Goal: Navigation & Orientation: Find specific page/section

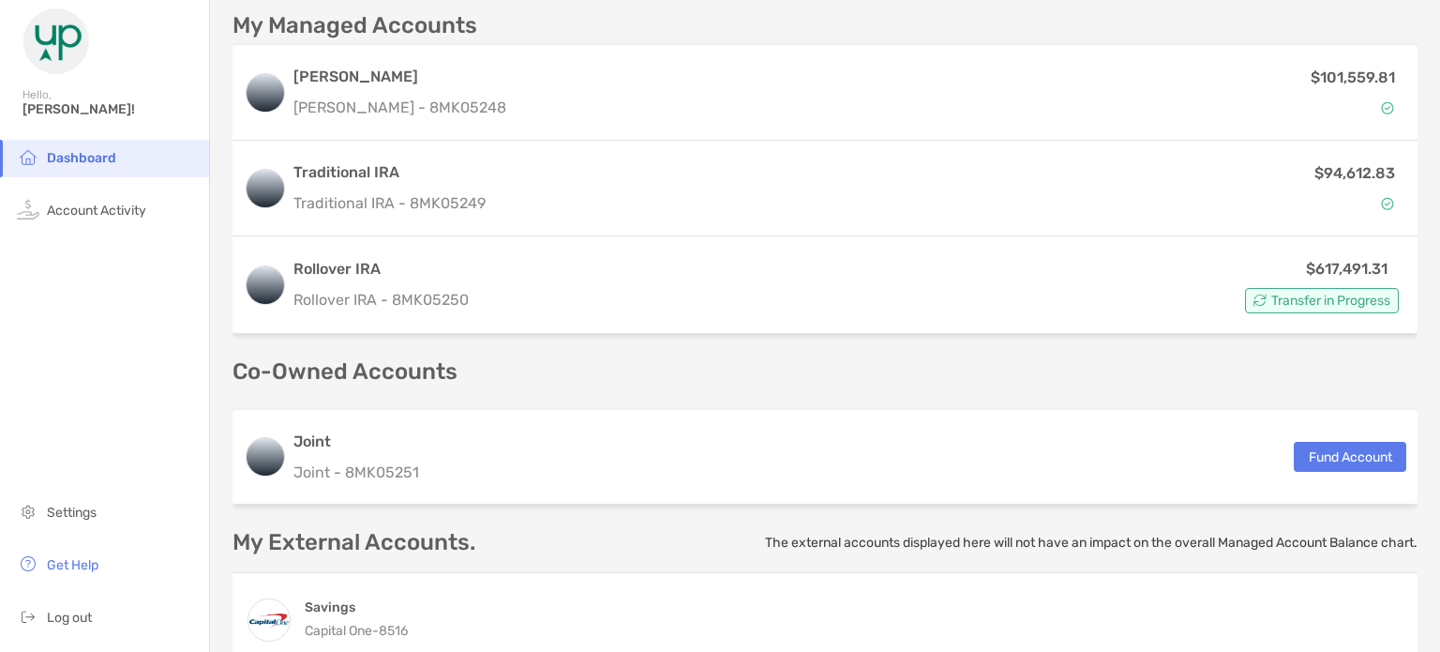
scroll to position [536, 0]
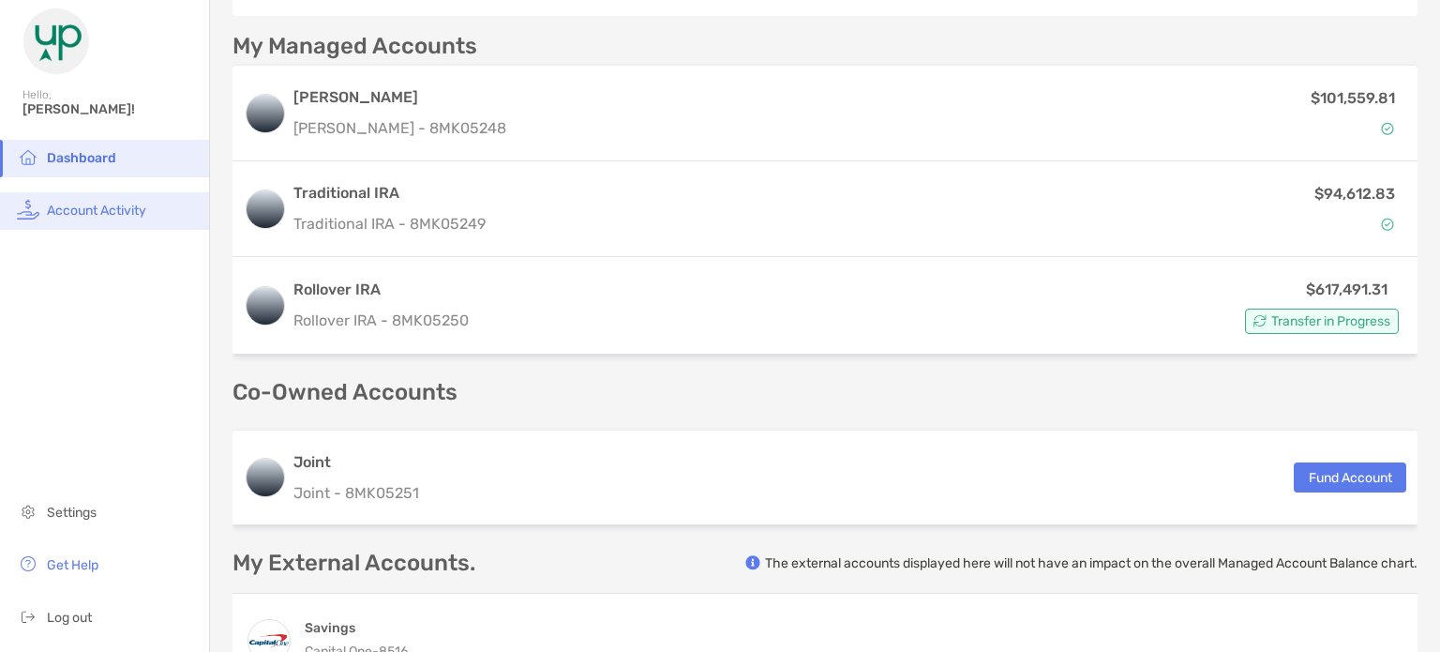
click at [75, 213] on span "Account Activity" at bounding box center [96, 211] width 99 height 16
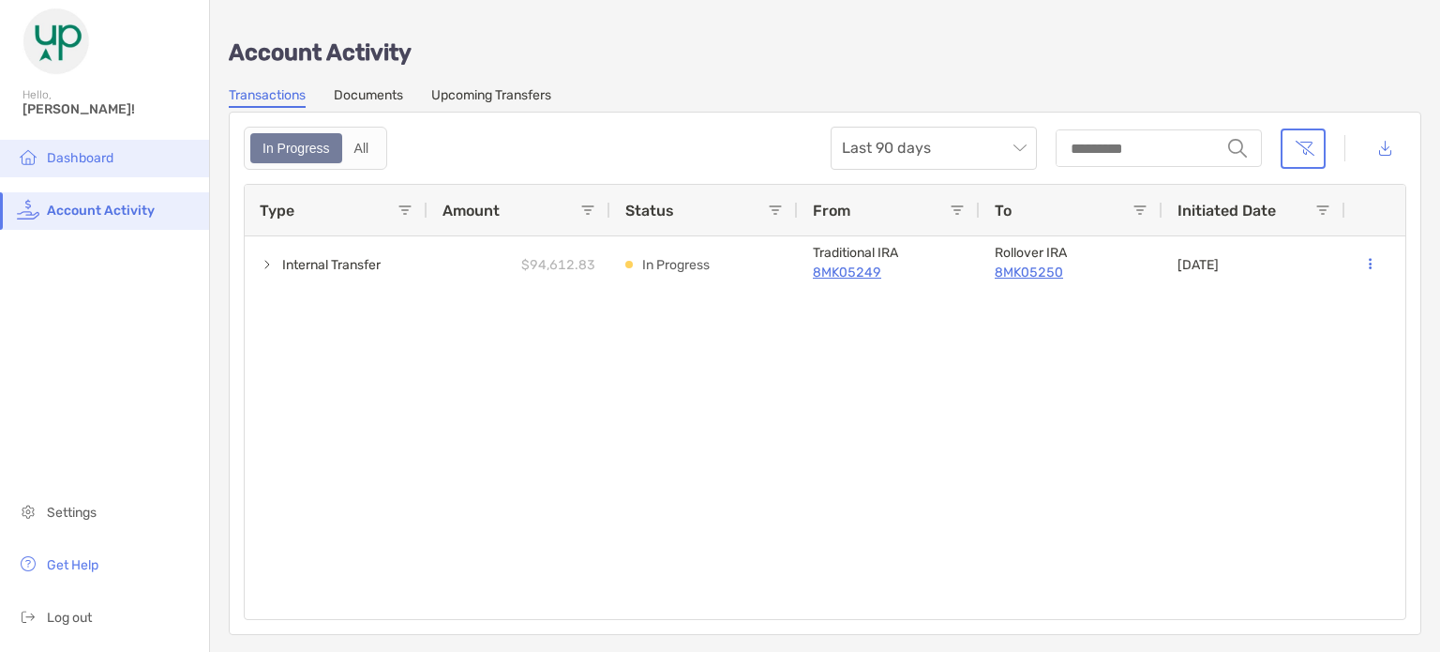
click at [74, 157] on span "Dashboard" at bounding box center [80, 158] width 67 height 16
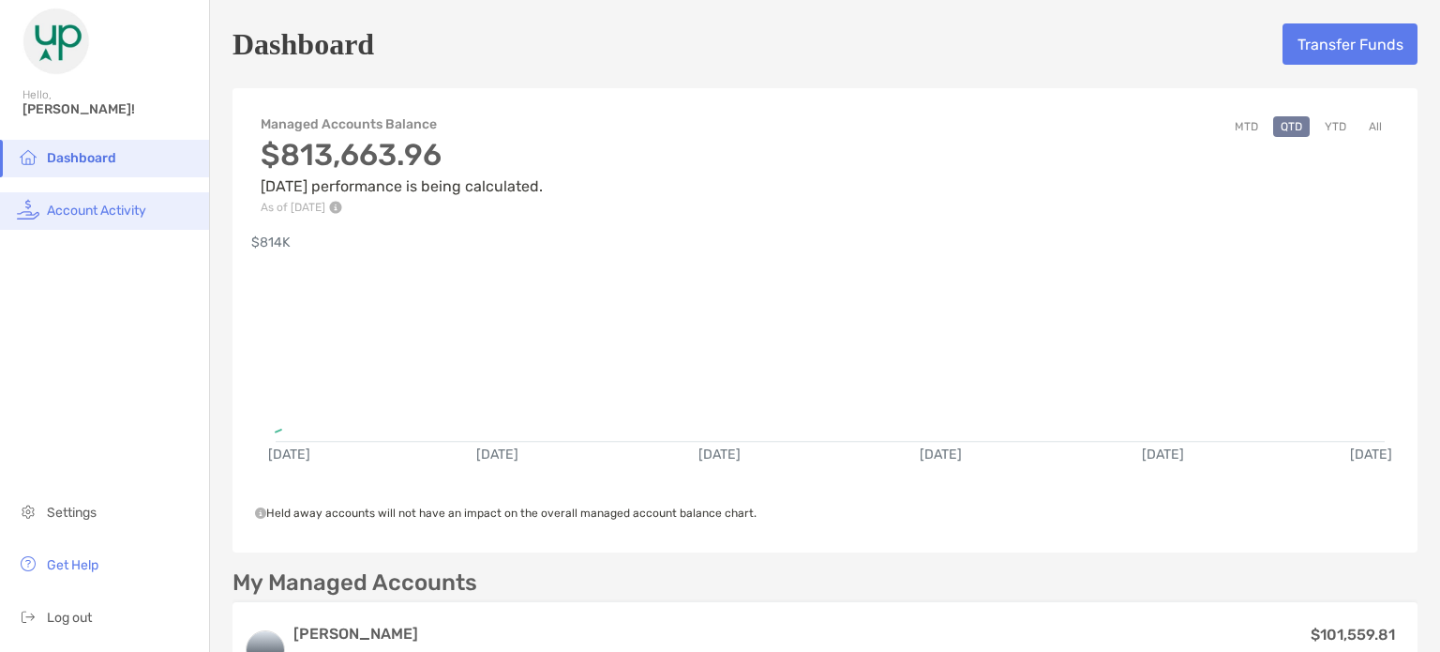
click at [79, 209] on span "Account Activity" at bounding box center [96, 211] width 99 height 16
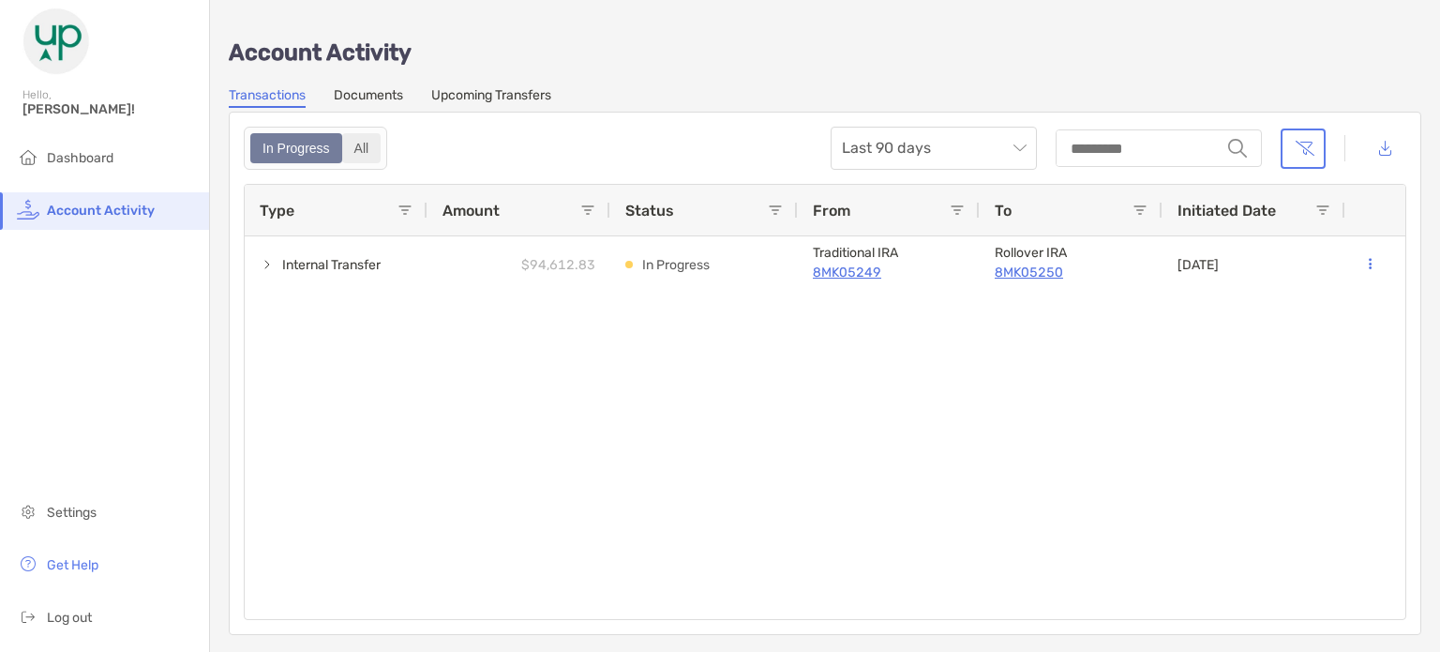
click at [349, 150] on div "All" at bounding box center [362, 148] width 36 height 26
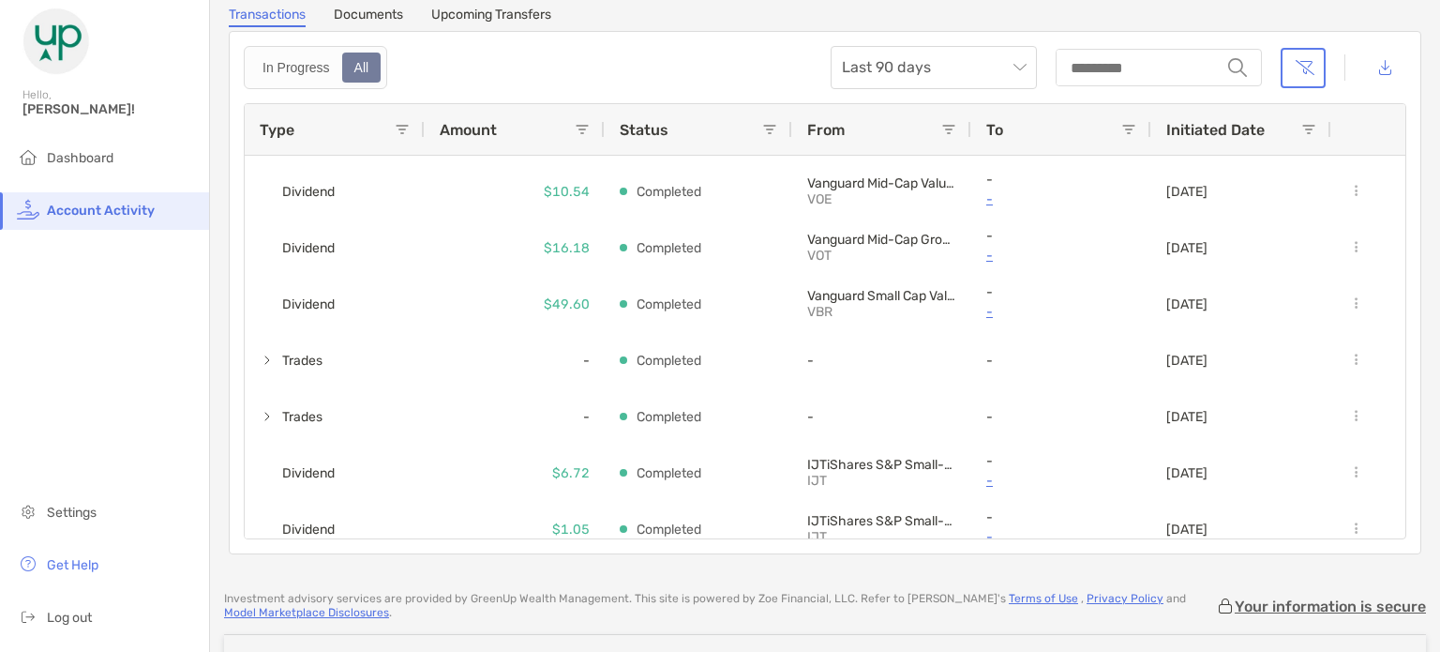
scroll to position [1341, 0]
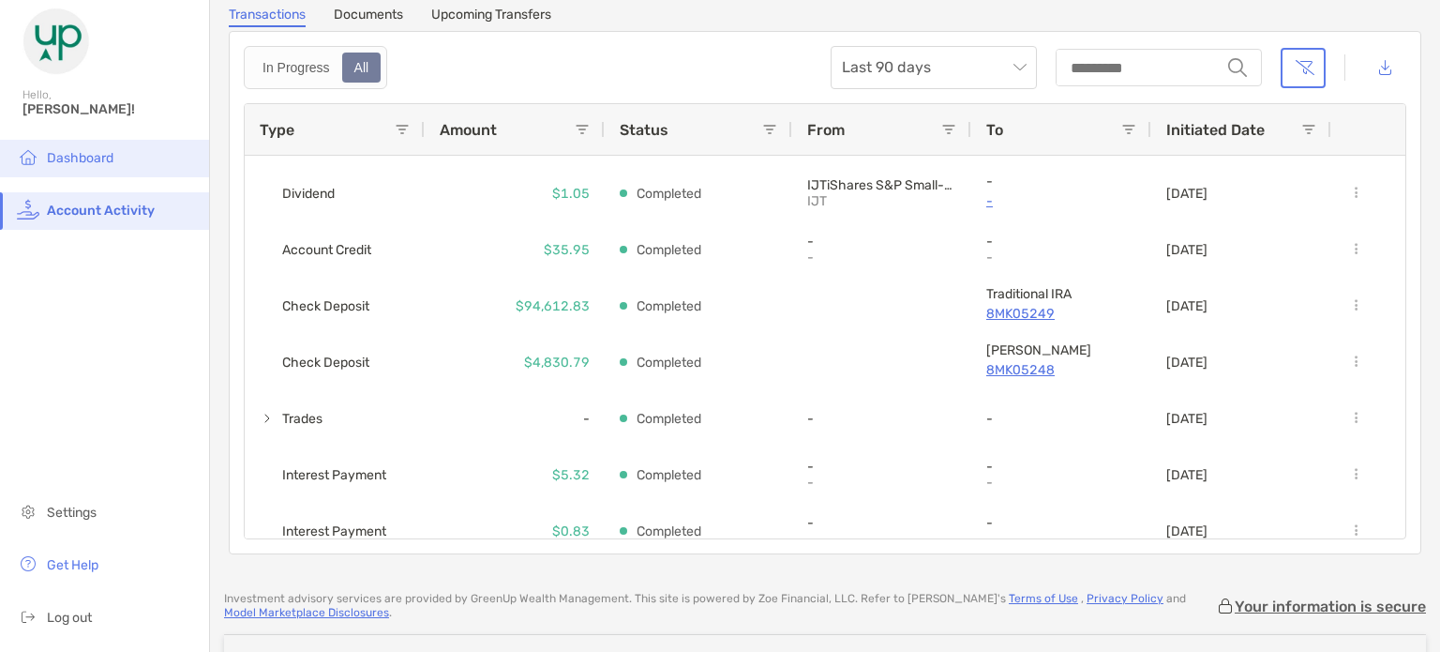
click at [65, 150] on span "Dashboard" at bounding box center [80, 158] width 67 height 16
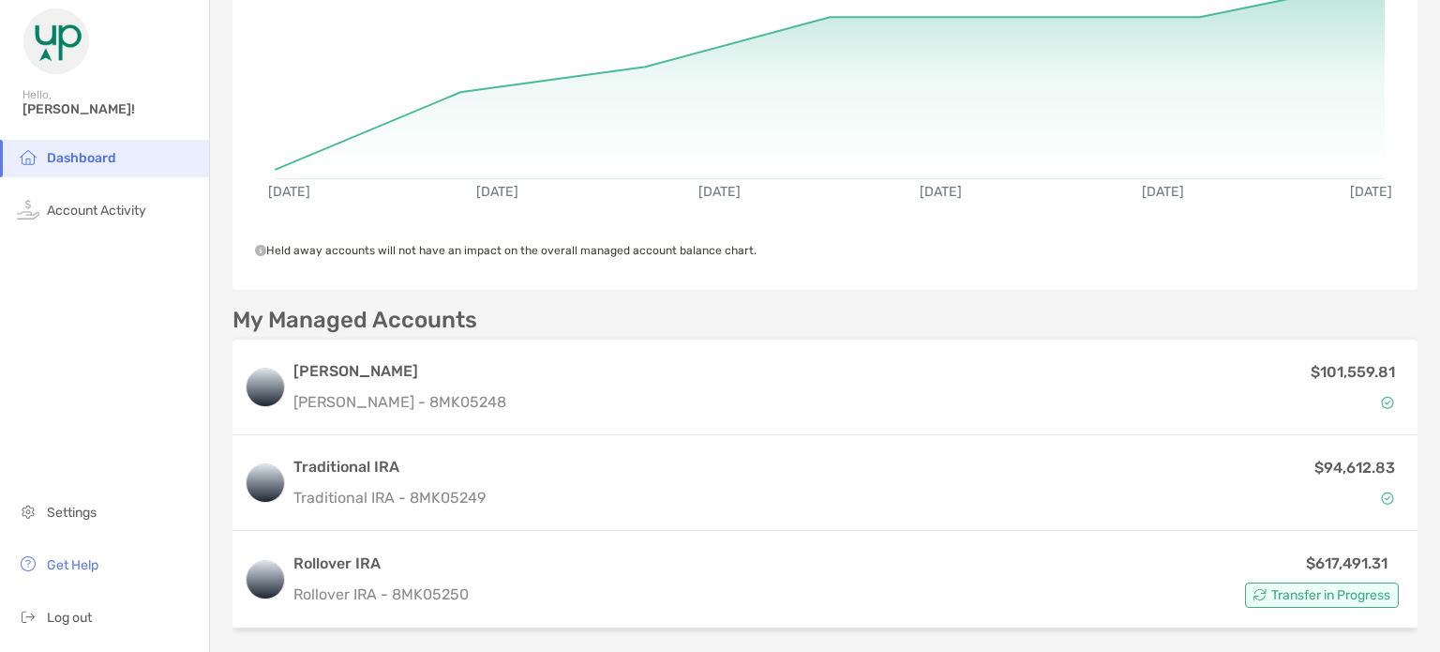
scroll to position [285, 0]
